Goal: Communication & Community: Answer question/provide support

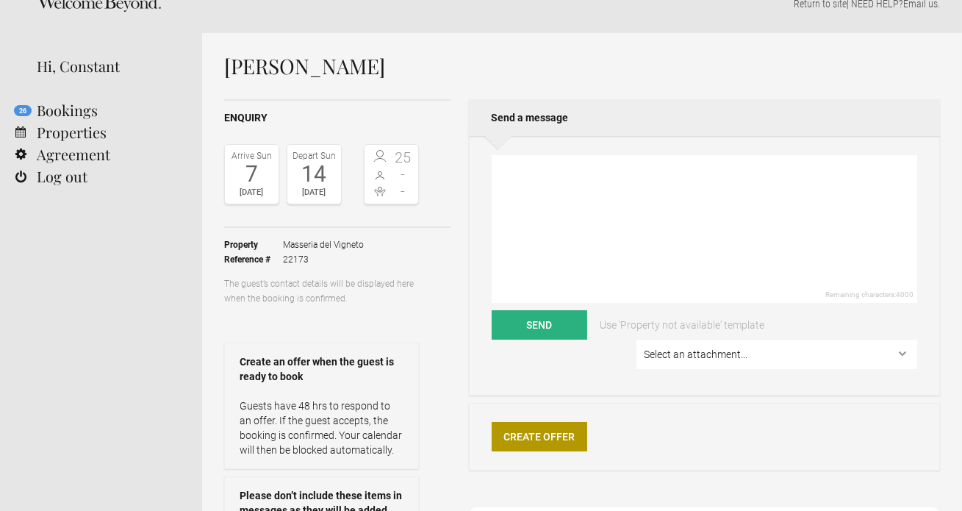
scroll to position [25, 0]
click at [727, 357] on select "Select an attachment... Weddings-Information-at-[GEOGRAPHIC_DATA]-[GEOGRAPHIC_D…" at bounding box center [776, 354] width 281 height 29
click at [541, 178] on textarea at bounding box center [703, 230] width 425 height 148
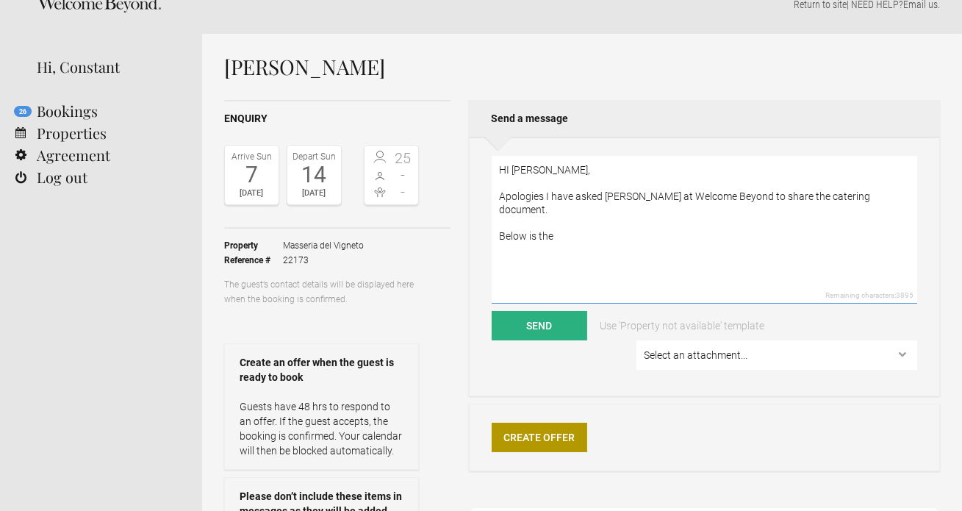
drag, startPoint x: 861, startPoint y: 195, endPoint x: 816, endPoint y: 195, distance: 44.8
click at [816, 195] on textarea "HI [PERSON_NAME], Apologies I have asked [PERSON_NAME] at Welcome Beyond to sha…" at bounding box center [703, 230] width 425 height 148
click at [636, 223] on textarea "HI [PERSON_NAME], Apologies I have asked [PERSON_NAME] at Welcome Beyond to sha…" at bounding box center [703, 230] width 425 height 148
paste textarea "LOREMIP DOLORSITAM CON - A €7,453 elitseddoe tempor inc utl etdolore ma al en 8…"
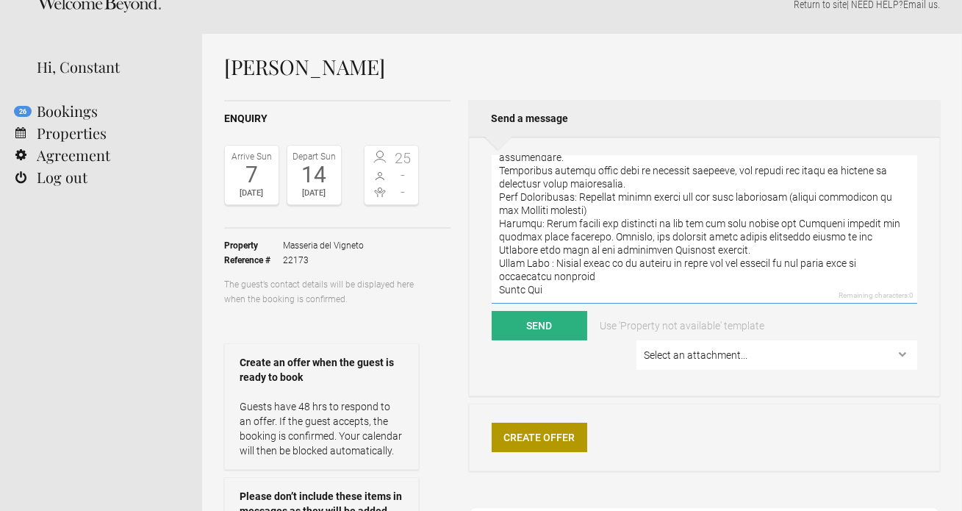
scroll to position [896, 0]
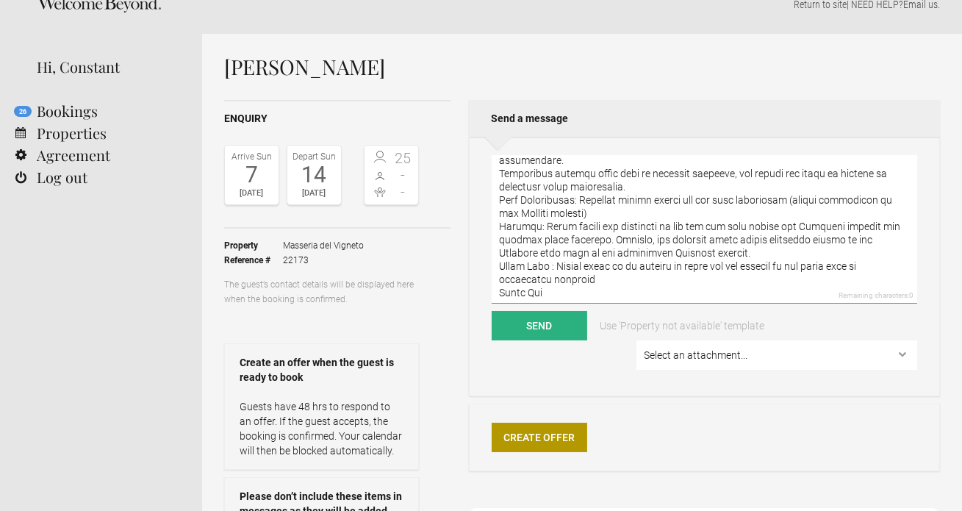
drag, startPoint x: 704, startPoint y: 251, endPoint x: 489, endPoint y: 224, distance: 216.9
click at [489, 224] on div "Remaining characters: 0 Send Use 'Property not available' template Select an at…" at bounding box center [704, 266] width 471 height 259
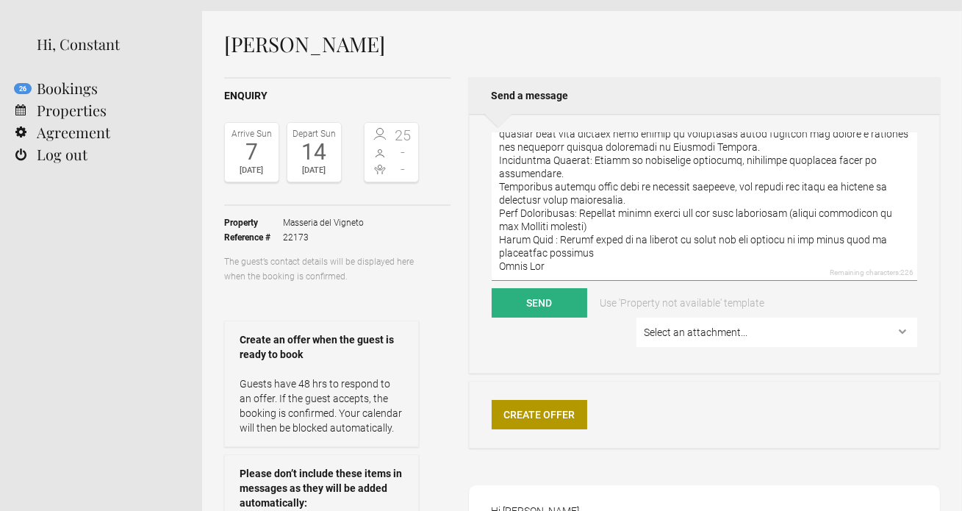
scroll to position [860, 0]
click at [549, 264] on textarea at bounding box center [703, 207] width 425 height 148
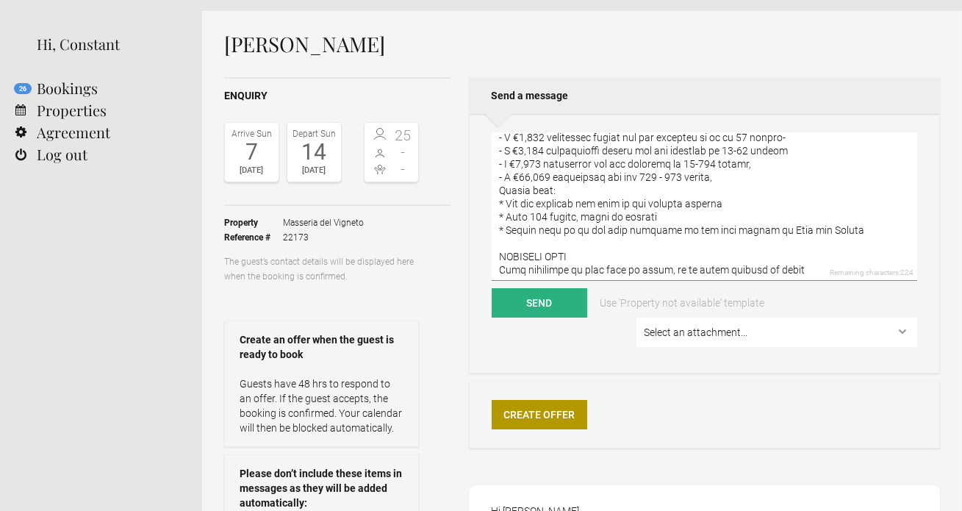
scroll to position [118, 0]
drag, startPoint x: 859, startPoint y: 229, endPoint x: 472, endPoint y: 218, distance: 386.6
click at [472, 218] on div "Remaining characters: 224 Send Use 'Property not available' template Select an …" at bounding box center [704, 243] width 471 height 259
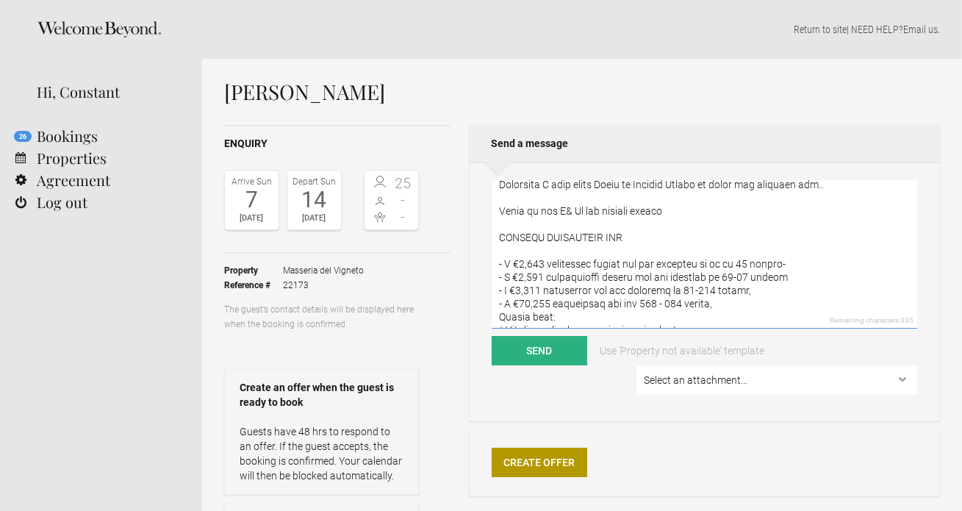
scroll to position [0, 0]
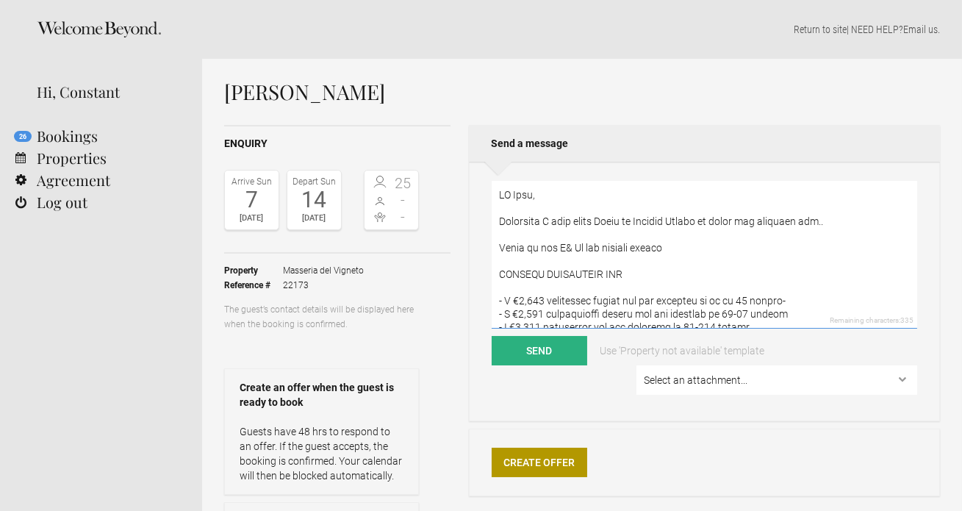
drag, startPoint x: 738, startPoint y: 223, endPoint x: 785, endPoint y: 309, distance: 98.3
click at [785, 309] on textarea at bounding box center [703, 255] width 425 height 148
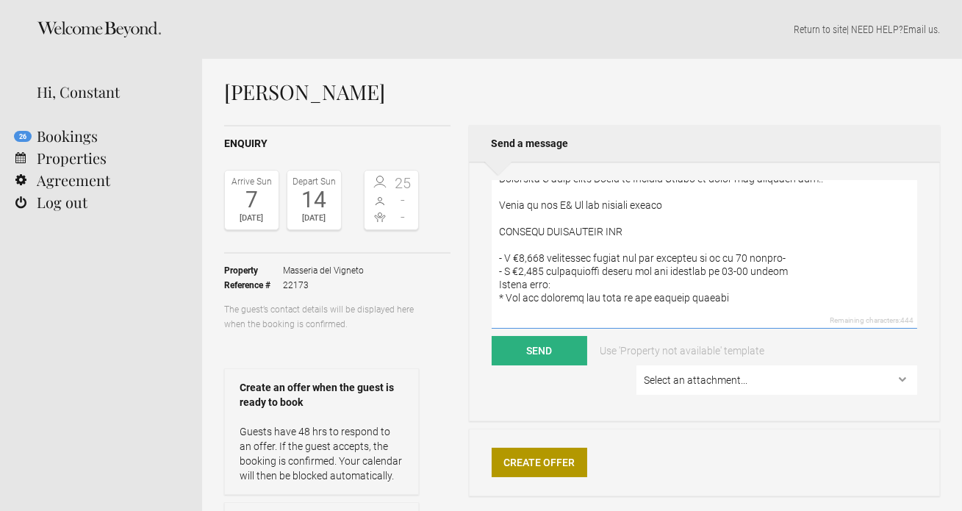
scroll to position [57, 0]
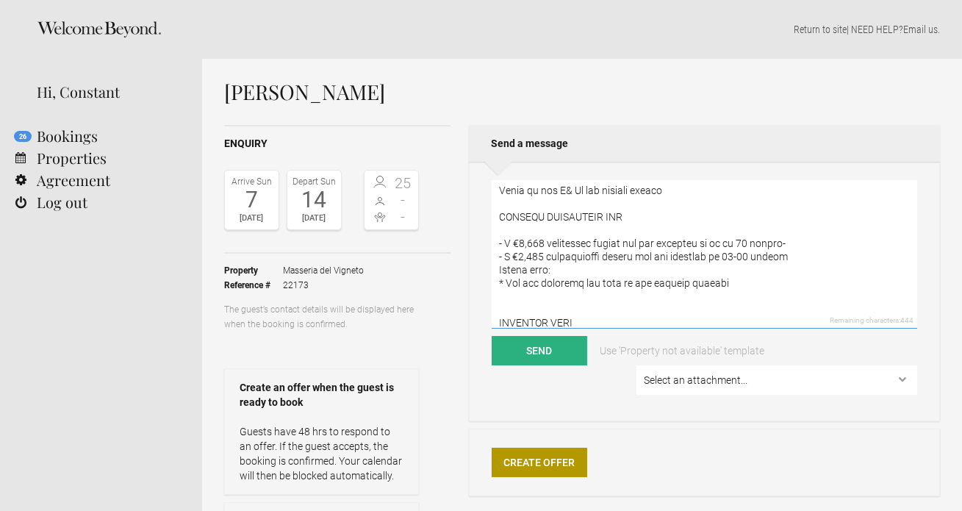
drag, startPoint x: 801, startPoint y: 259, endPoint x: 496, endPoint y: 258, distance: 304.9
click at [496, 258] on textarea at bounding box center [703, 255] width 425 height 148
drag, startPoint x: 725, startPoint y: 281, endPoint x: 482, endPoint y: 252, distance: 244.8
click at [482, 252] on div "Remaining characters: 444 Send Use 'Property not available' template Select an …" at bounding box center [704, 291] width 471 height 259
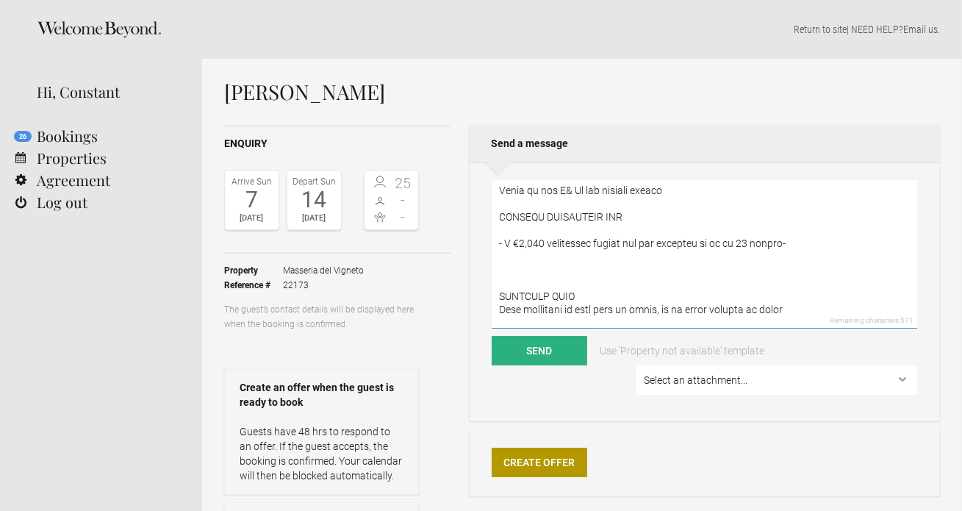
click at [524, 242] on textarea at bounding box center [703, 255] width 425 height 148
click at [545, 270] on textarea at bounding box center [703, 255] width 425 height 148
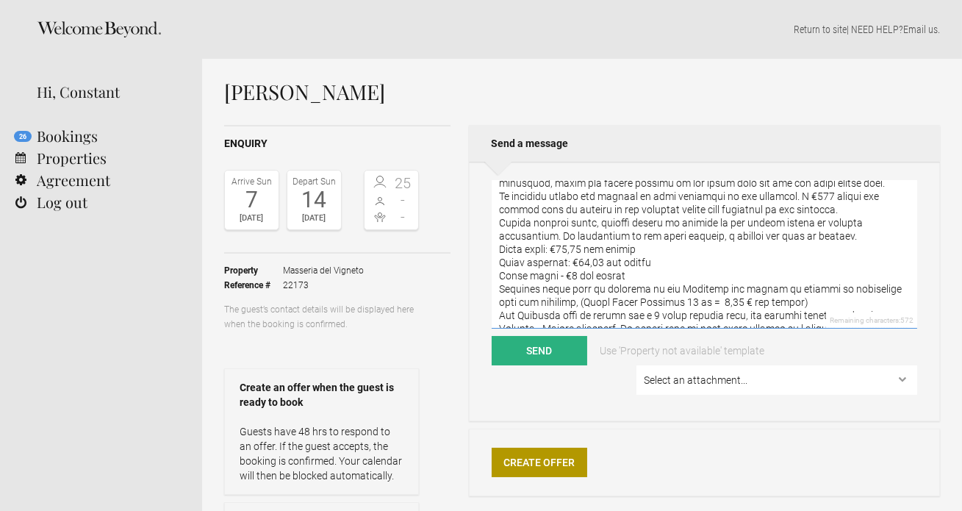
scroll to position [580, 0]
click at [497, 262] on textarea at bounding box center [703, 255] width 425 height 148
drag, startPoint x: 530, startPoint y: 262, endPoint x: 496, endPoint y: 261, distance: 34.6
click at [496, 261] on textarea at bounding box center [703, 255] width 425 height 148
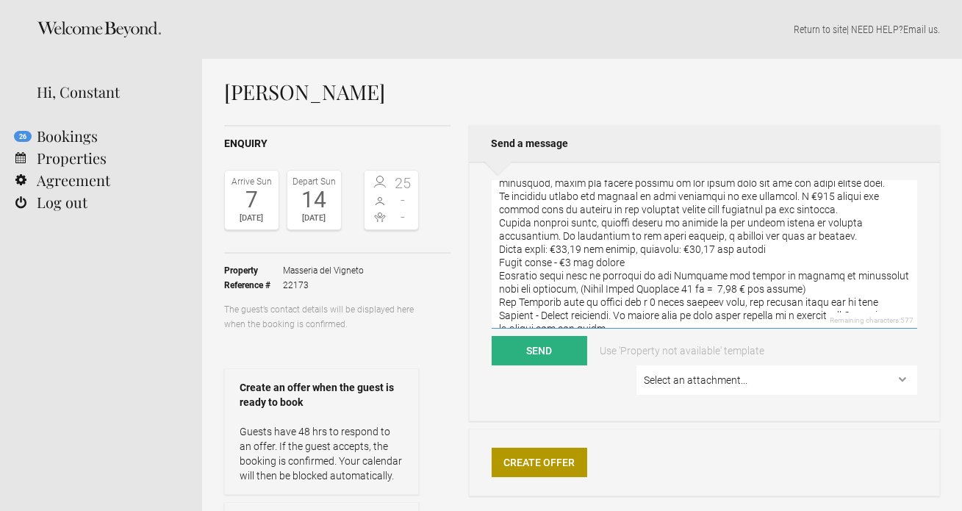
drag, startPoint x: 536, startPoint y: 262, endPoint x: 483, endPoint y: 260, distance: 52.9
click at [483, 260] on div "Remaining characters: 577 Send Use 'Property not available' template Select an …" at bounding box center [704, 291] width 471 height 259
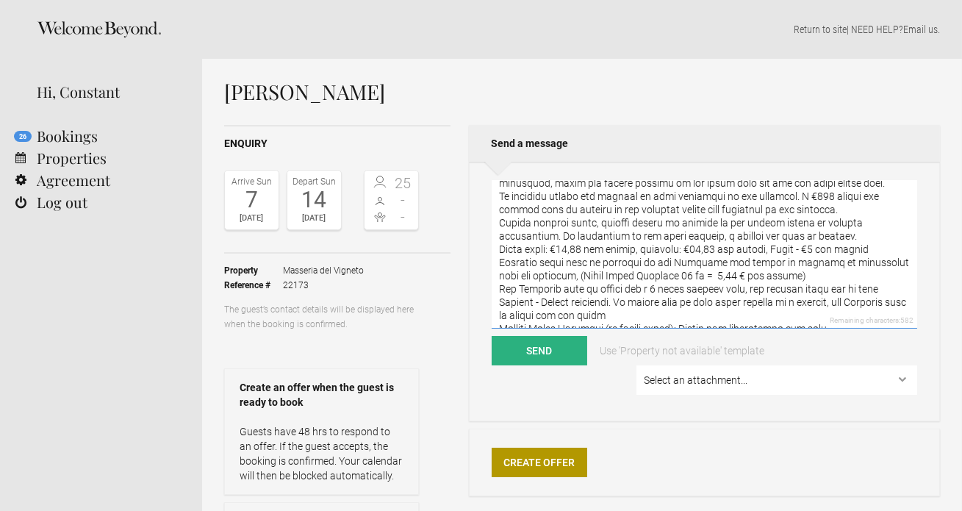
click at [500, 264] on textarea at bounding box center [703, 255] width 425 height 148
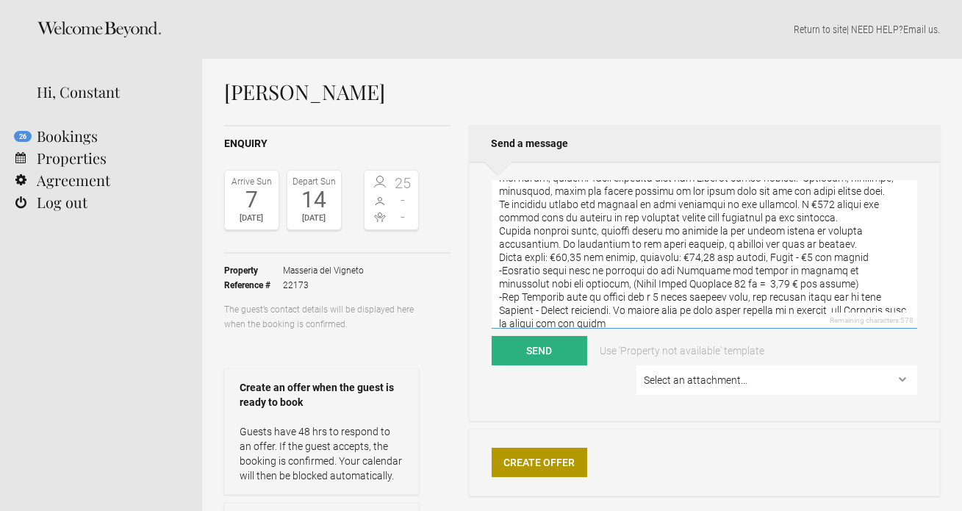
scroll to position [561, 0]
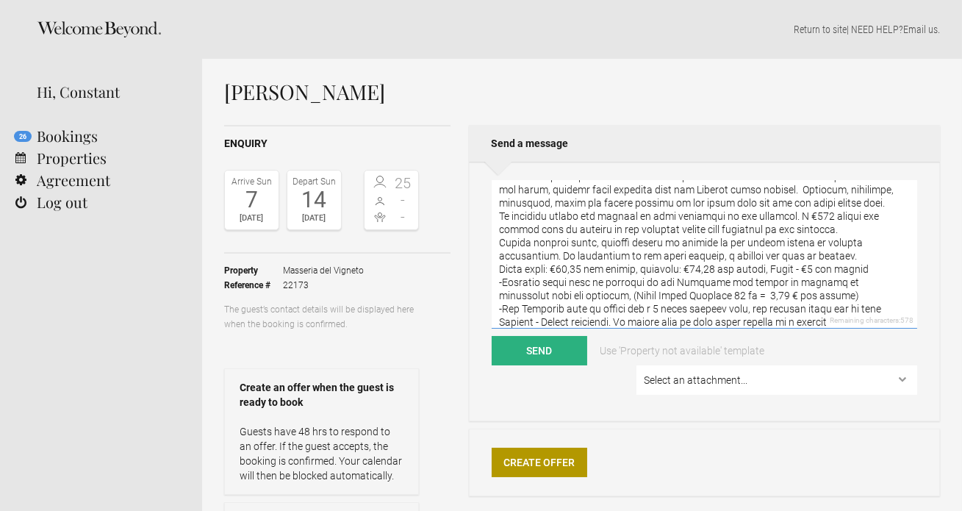
click at [499, 241] on textarea at bounding box center [703, 255] width 425 height 148
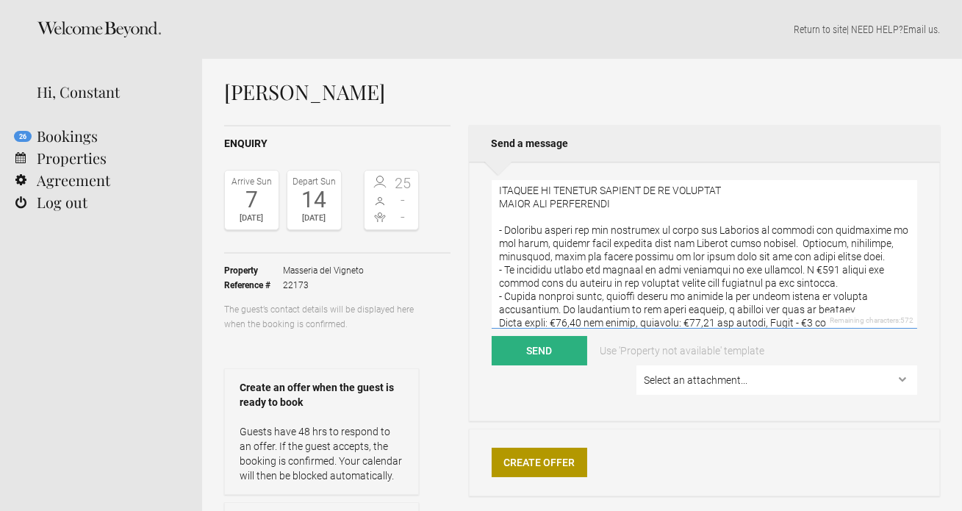
scroll to position [500, 0]
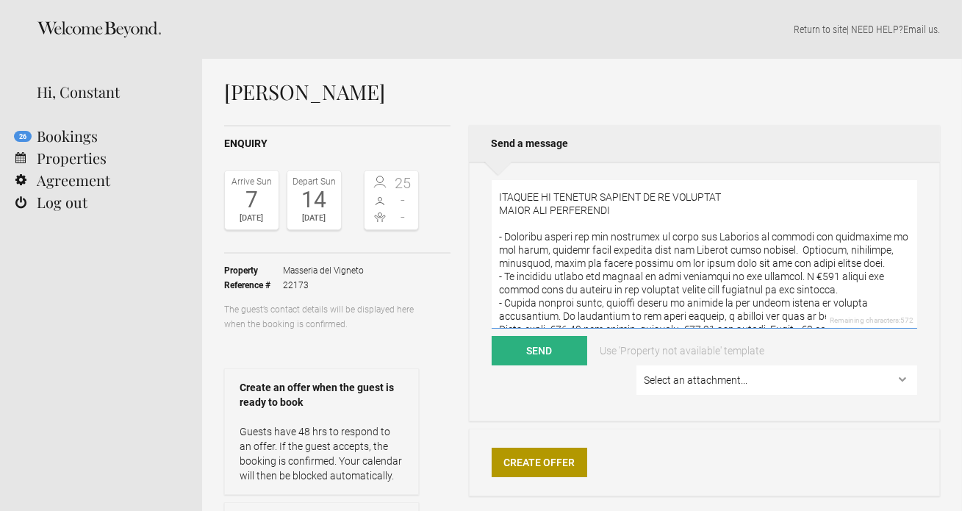
click at [500, 211] on textarea at bounding box center [703, 255] width 425 height 148
drag, startPoint x: 731, startPoint y: 195, endPoint x: 491, endPoint y: 192, distance: 239.5
click at [491, 192] on textarea at bounding box center [703, 255] width 425 height 148
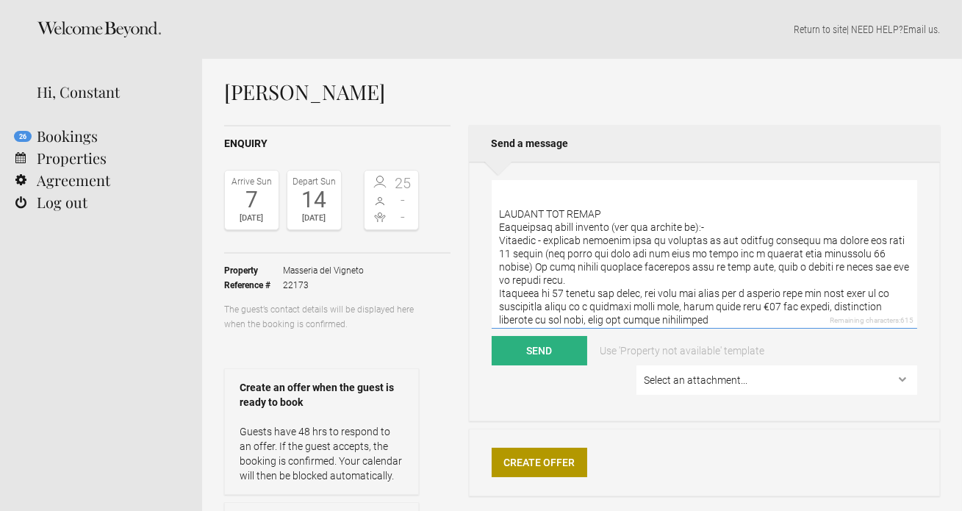
scroll to position [176, 0]
click at [623, 217] on textarea at bounding box center [703, 255] width 425 height 148
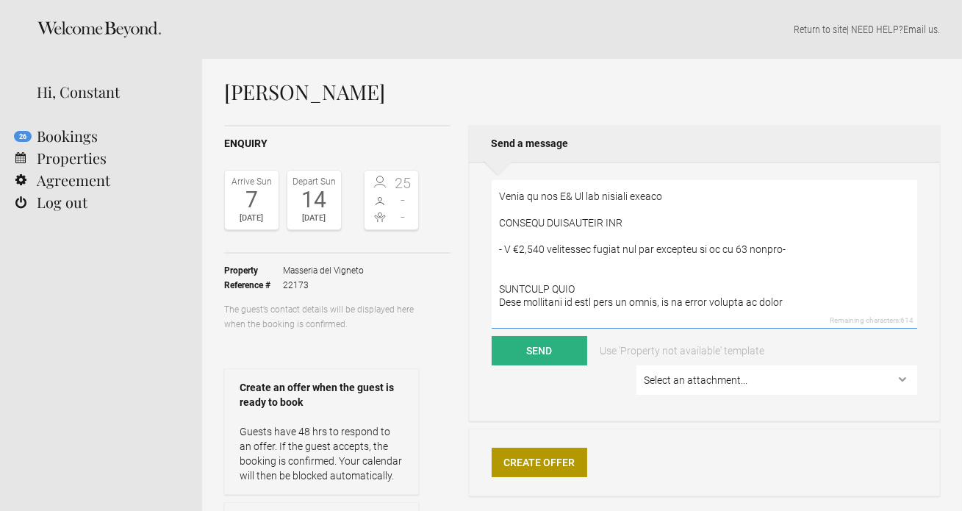
scroll to position [37, 0]
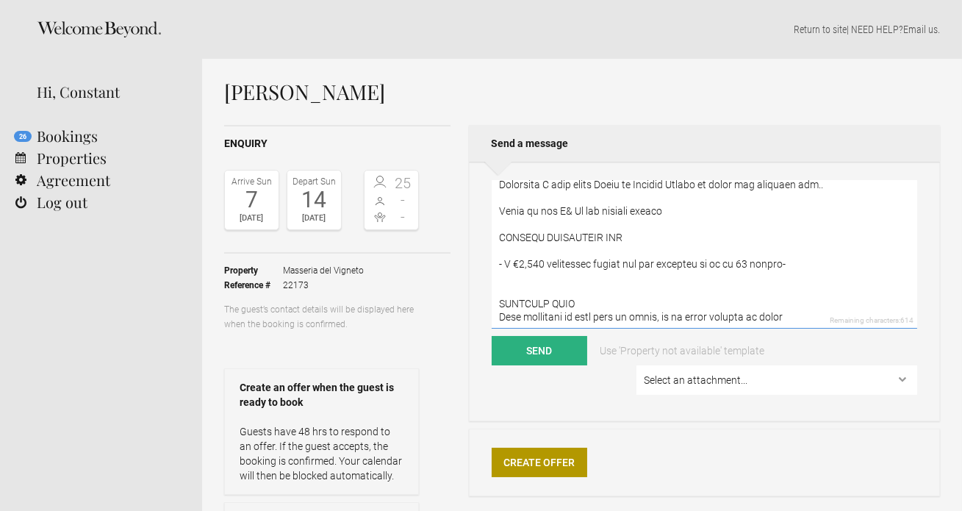
click at [536, 282] on textarea at bounding box center [703, 255] width 425 height 148
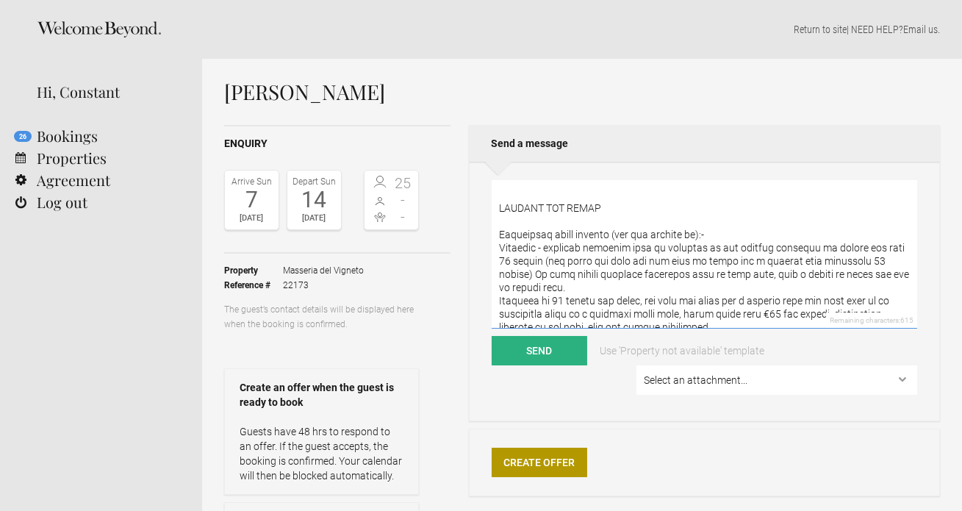
scroll to position [176, 0]
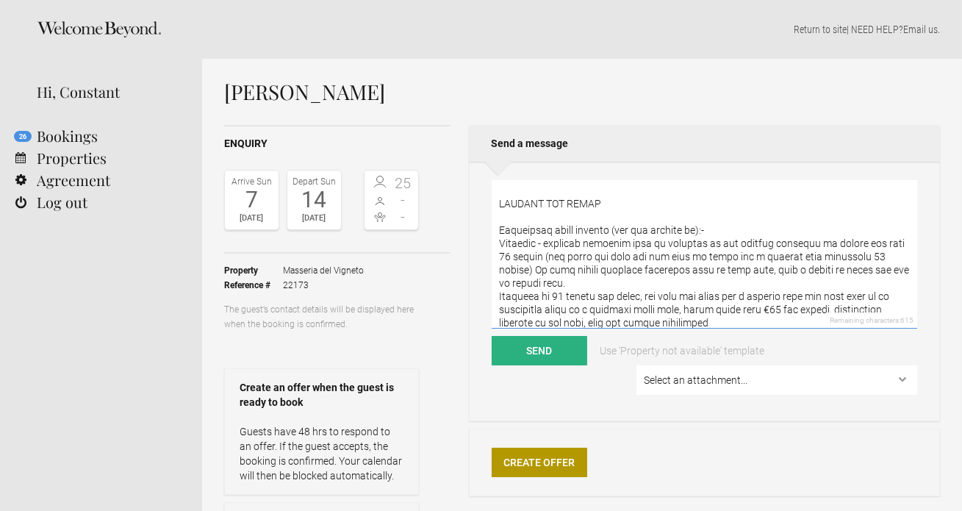
click at [499, 244] on textarea at bounding box center [703, 255] width 425 height 148
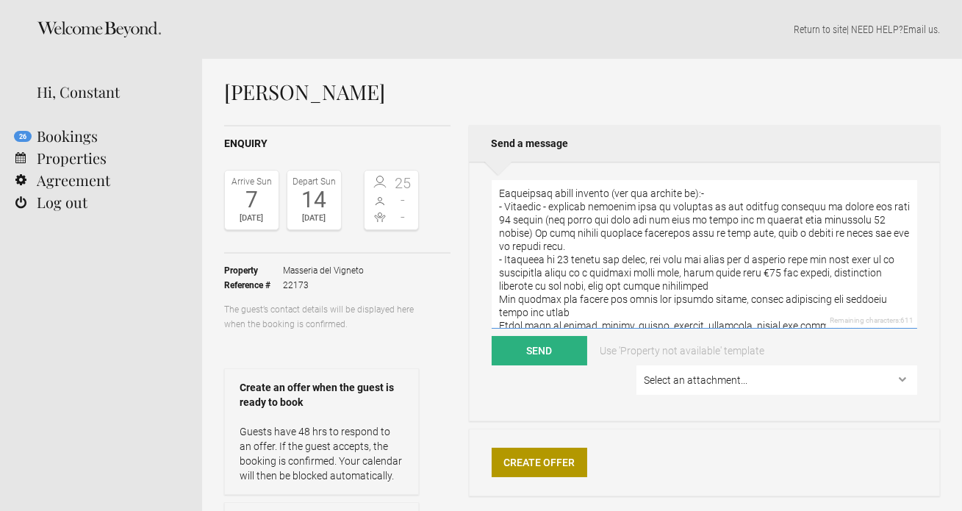
scroll to position [226, 0]
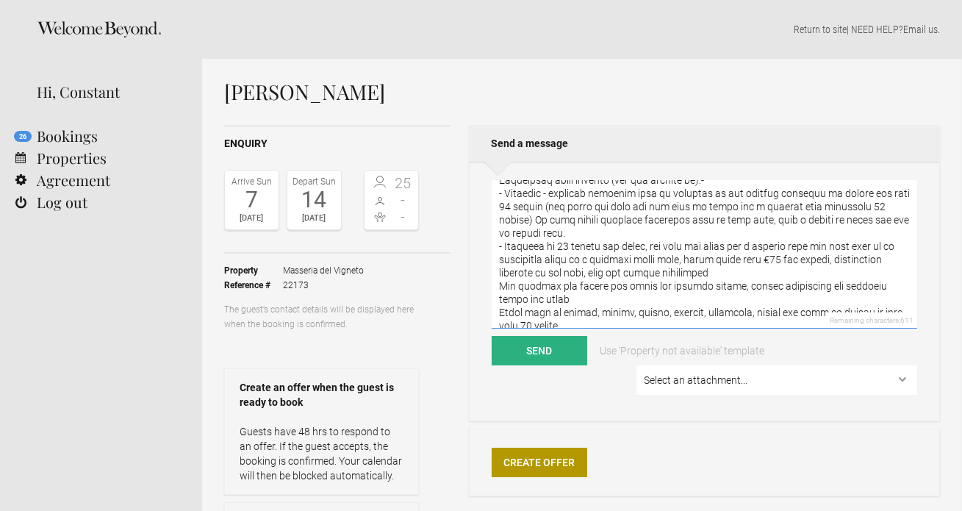
click at [498, 285] on textarea at bounding box center [703, 255] width 425 height 148
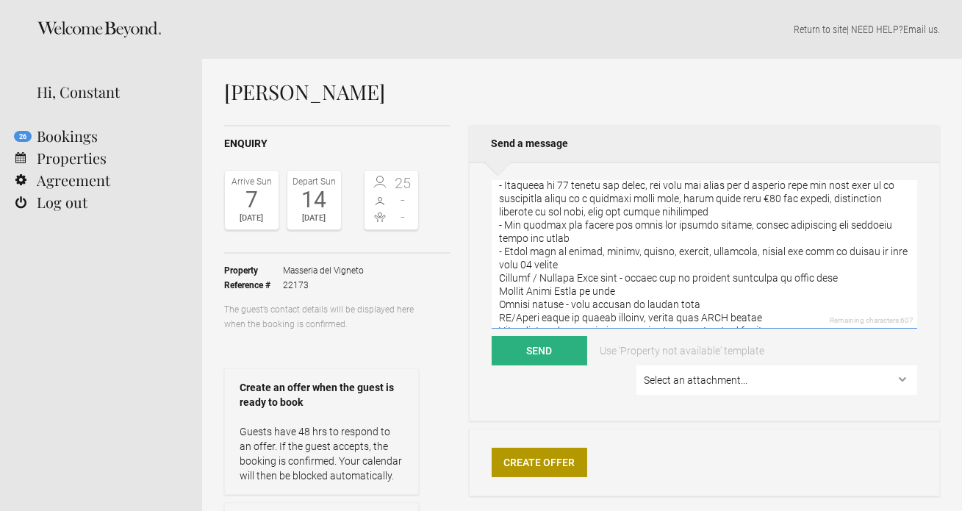
scroll to position [288, 0]
click at [499, 280] on textarea at bounding box center [703, 255] width 425 height 148
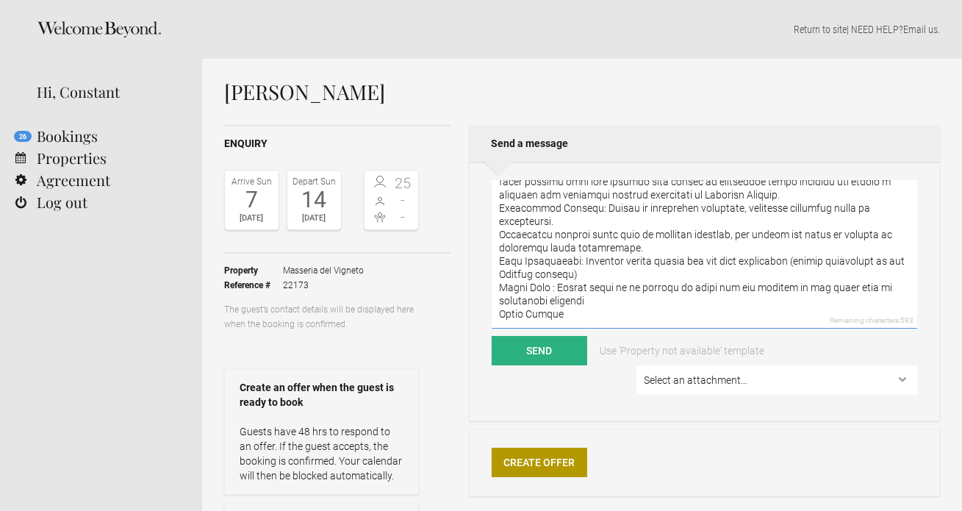
scroll to position [740, 0]
click at [500, 288] on textarea at bounding box center [703, 255] width 425 height 148
drag, startPoint x: 572, startPoint y: 316, endPoint x: 488, endPoint y: 316, distance: 84.5
click at [488, 316] on div "Remaining characters: 591 Send Use 'Property not available' template Select an …" at bounding box center [704, 291] width 471 height 259
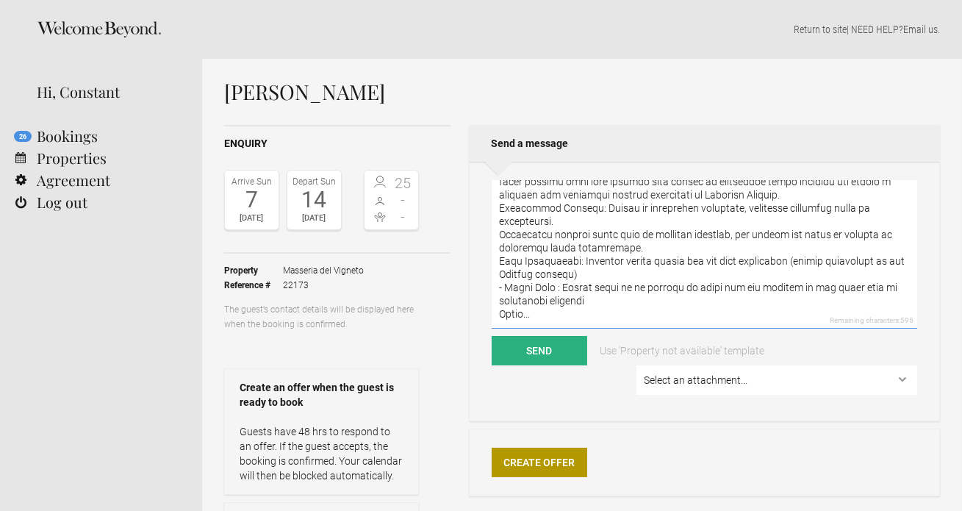
scroll to position [705, 0]
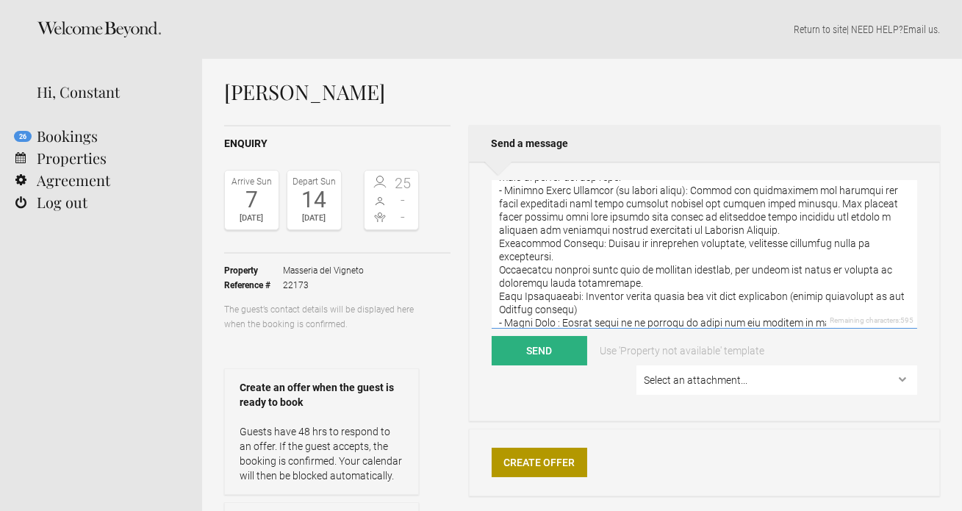
click at [500, 269] on textarea at bounding box center [703, 255] width 425 height 148
click at [500, 292] on textarea at bounding box center [703, 255] width 425 height 148
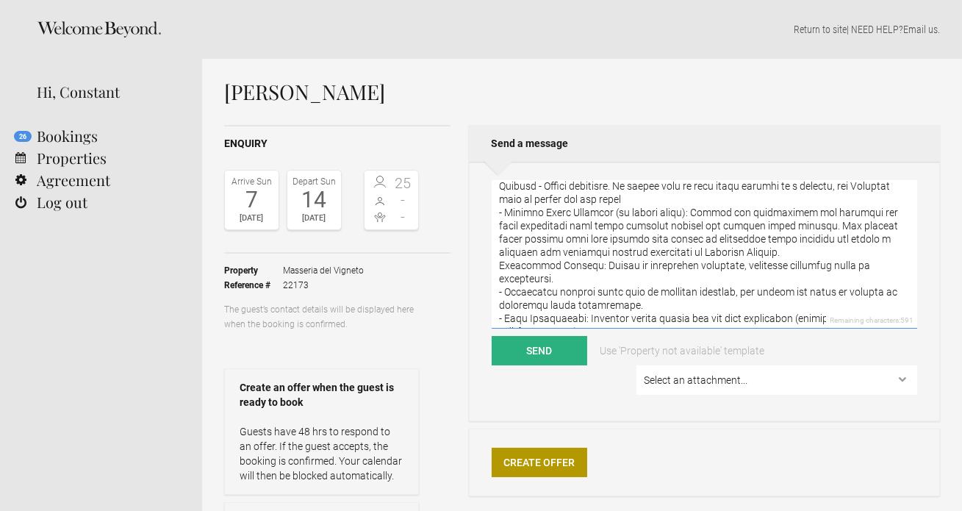
scroll to position [681, 0]
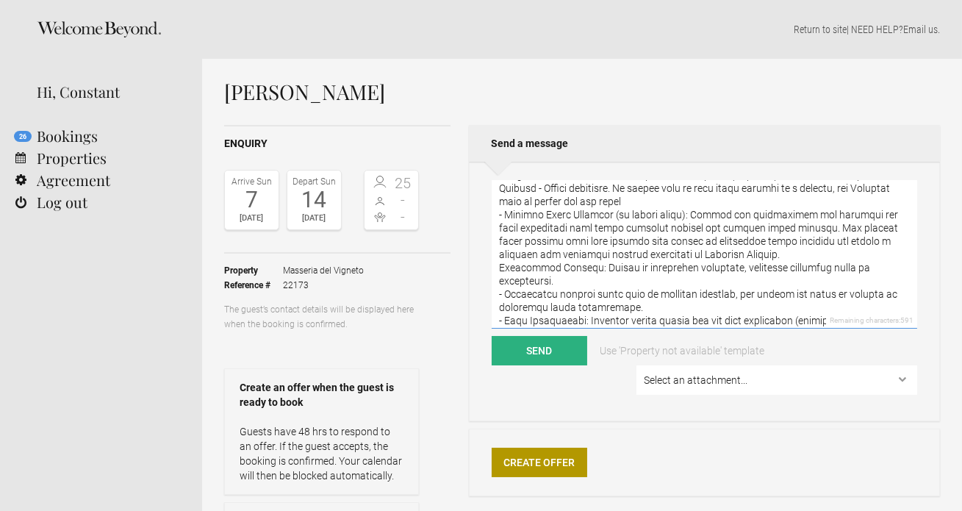
click at [497, 268] on textarea at bounding box center [703, 255] width 425 height 148
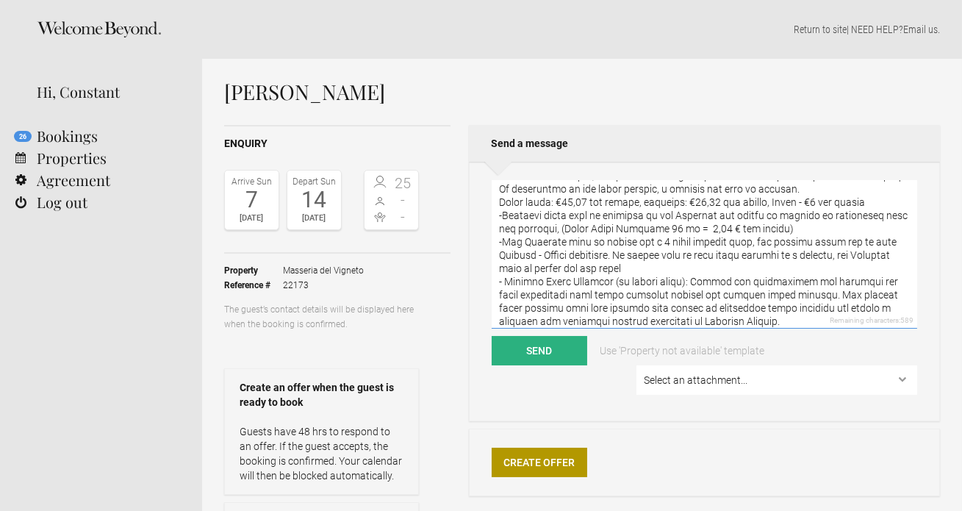
scroll to position [741, 0]
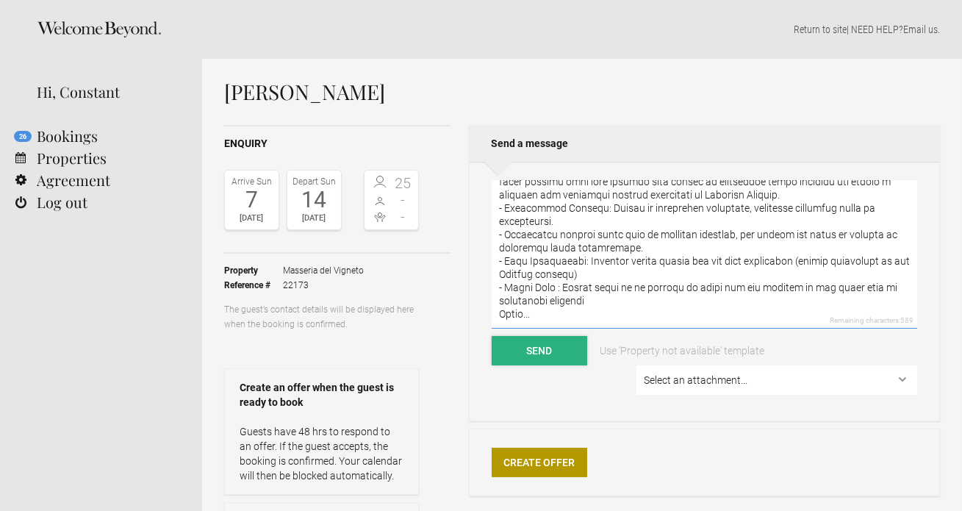
type textarea "LO Ipsu, Dolorsita C adip elits Doeiu te Incidid Utlabo et dolor mag aliquaen a…"
click at [538, 350] on button "Send" at bounding box center [539, 350] width 96 height 29
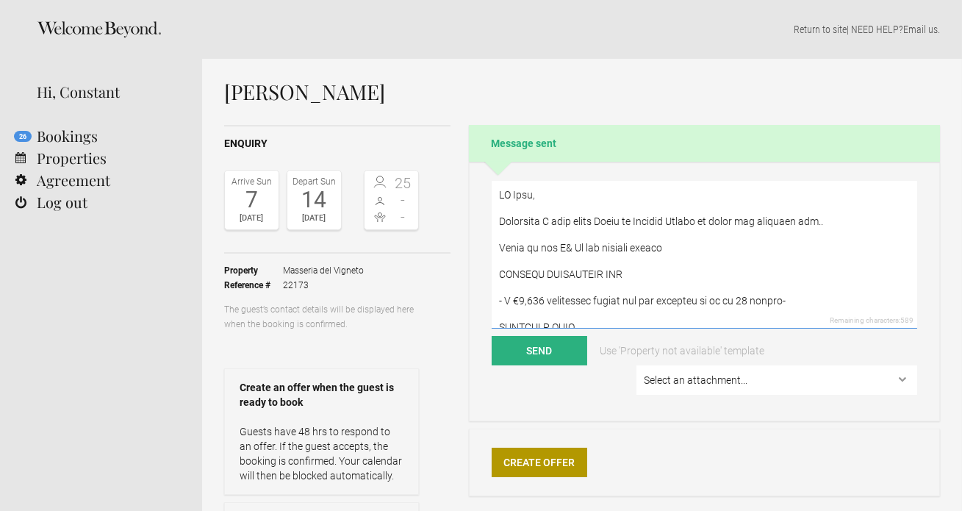
click at [533, 209] on textarea at bounding box center [703, 255] width 425 height 148
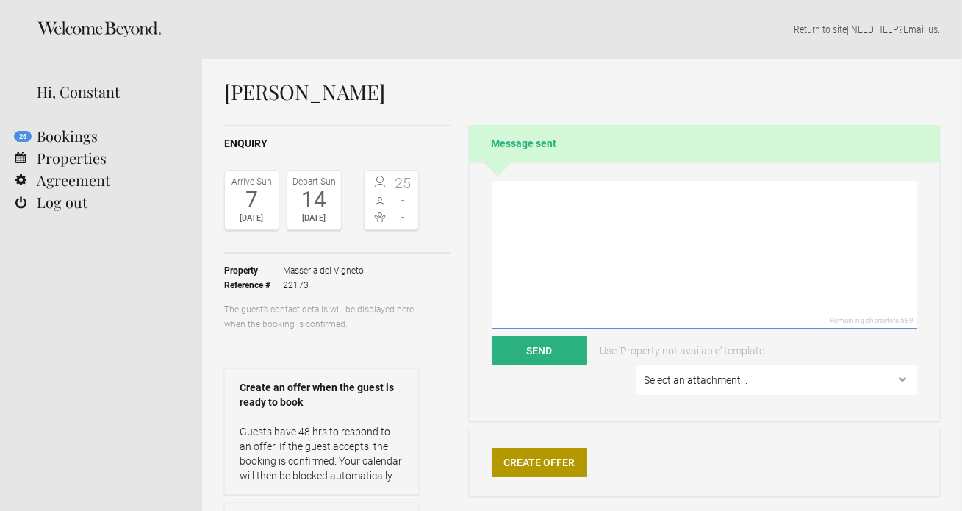
paste textarea "For pre and post wedding events with external guests joining, there would be an…"
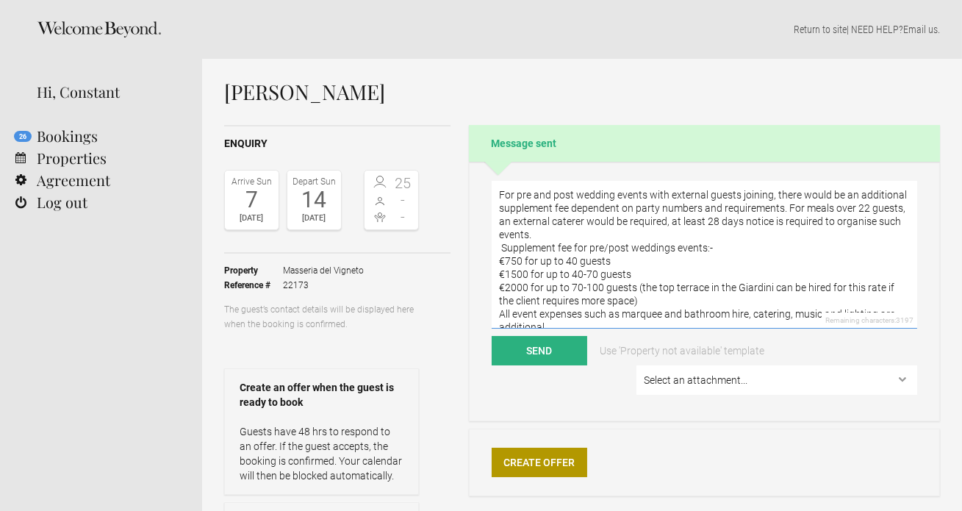
click at [498, 195] on textarea "For pre and post wedding events with external guests joining, there would be an…" at bounding box center [703, 255] width 425 height 148
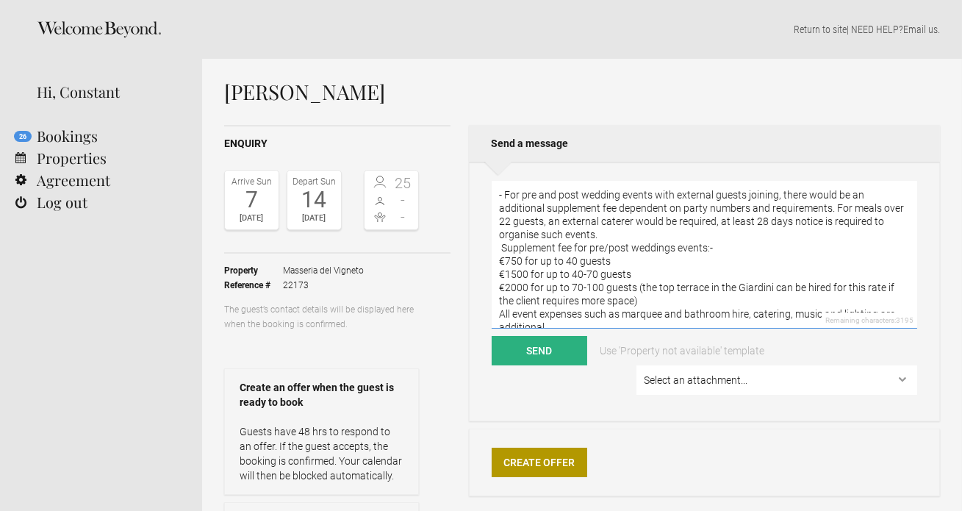
click at [502, 246] on textarea "- For pre and post wedding events with external guests joining, there would be …" at bounding box center [703, 255] width 425 height 148
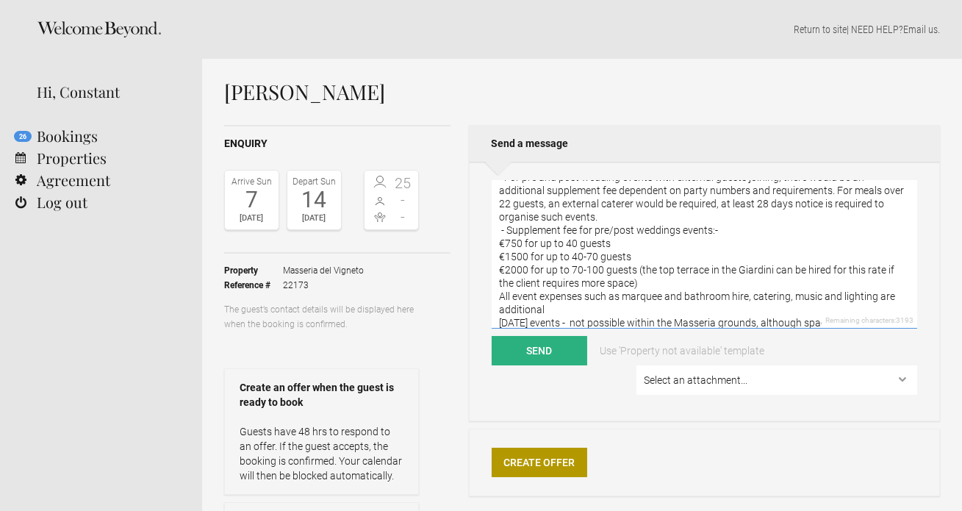
scroll to position [25, 0]
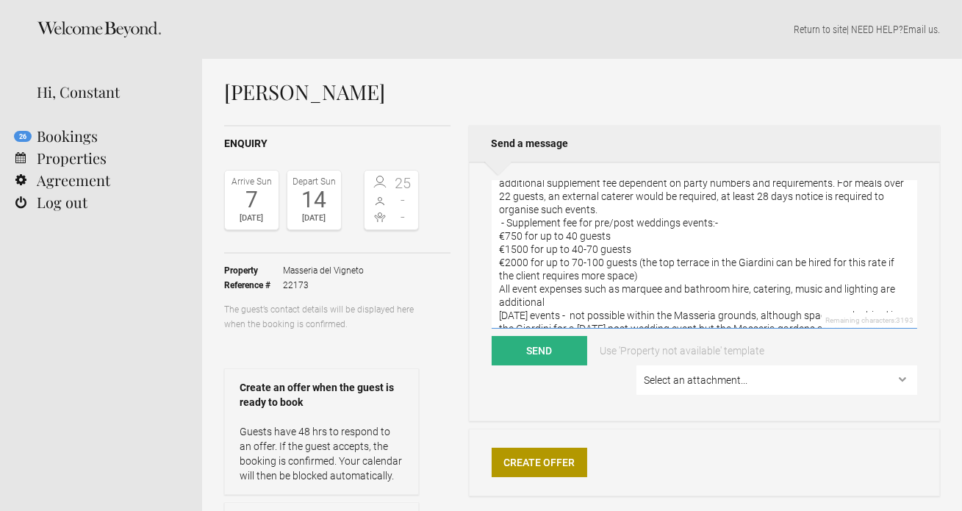
drag, startPoint x: 628, startPoint y: 276, endPoint x: 485, endPoint y: 249, distance: 145.8
click at [485, 249] on div "- For pre and post wedding events with external guests joining, there would be …" at bounding box center [704, 291] width 471 height 259
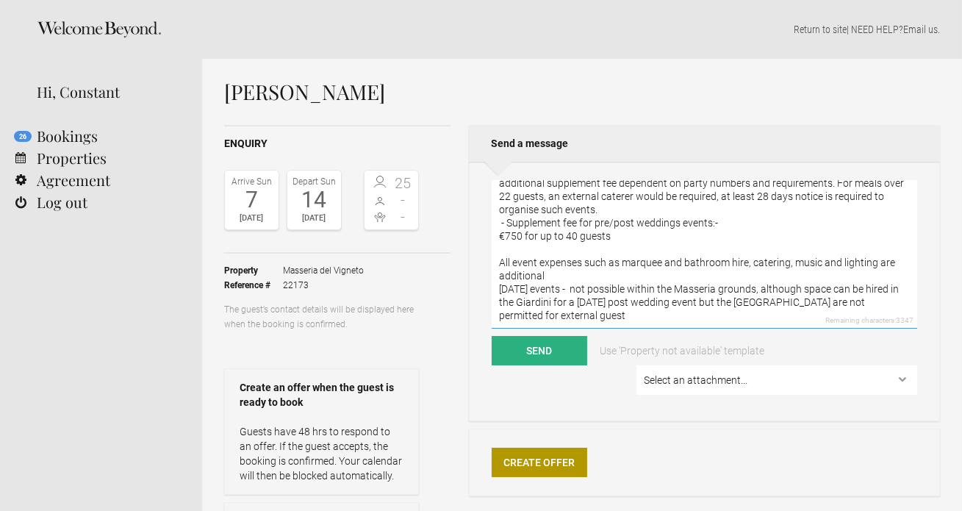
click at [570, 234] on textarea "- For pre and post wedding events with external guests joining, there would be …" at bounding box center [703, 255] width 425 height 148
click at [551, 243] on textarea "- For pre and post wedding events with external guests joining, there would be …" at bounding box center [703, 255] width 425 height 148
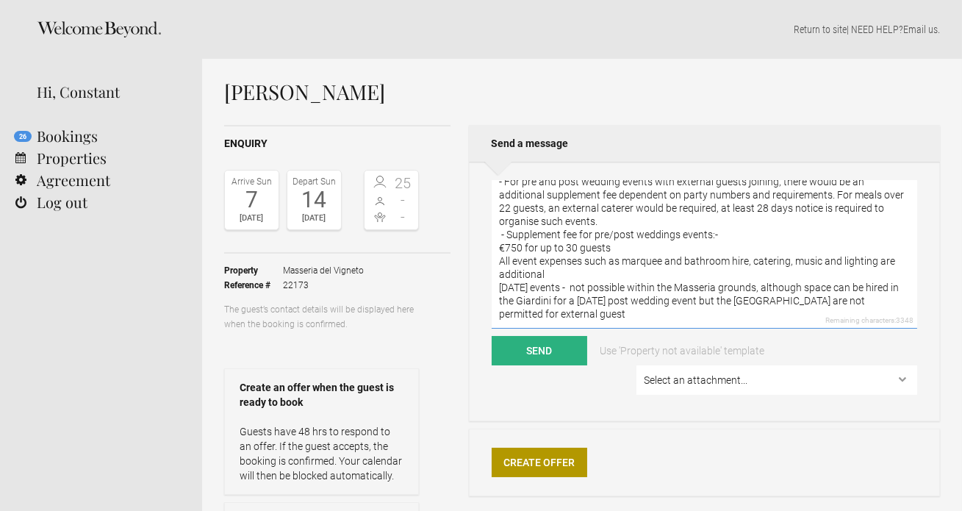
click at [498, 251] on textarea "- For pre and post wedding events with external guests joining, there would be …" at bounding box center [703, 255] width 425 height 148
click at [499, 275] on textarea "- For pre and post wedding events with external guests joining, there would be …" at bounding box center [703, 255] width 425 height 148
type textarea "- For pre and post wedding events with external guests joining, there would be …"
click at [566, 350] on button "Send" at bounding box center [539, 350] width 96 height 29
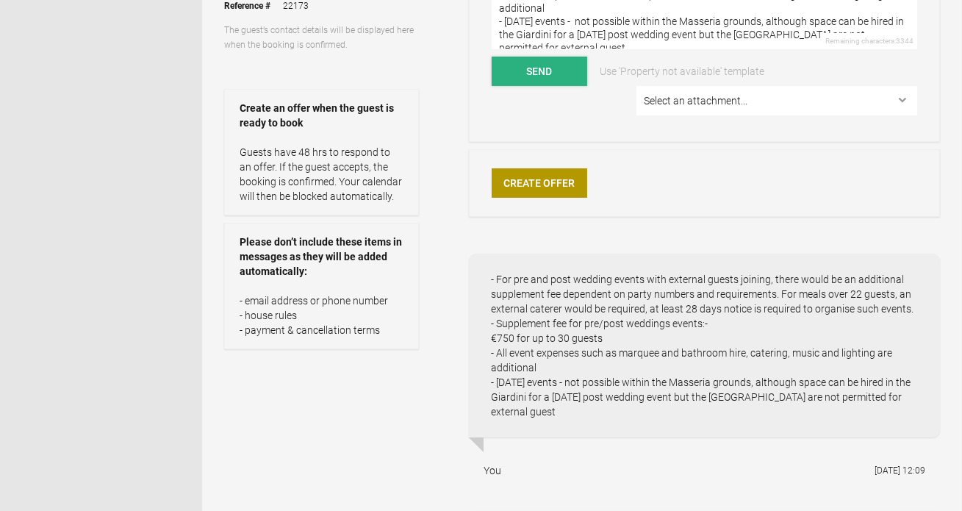
scroll to position [273, 0]
